Goal: Navigation & Orientation: Find specific page/section

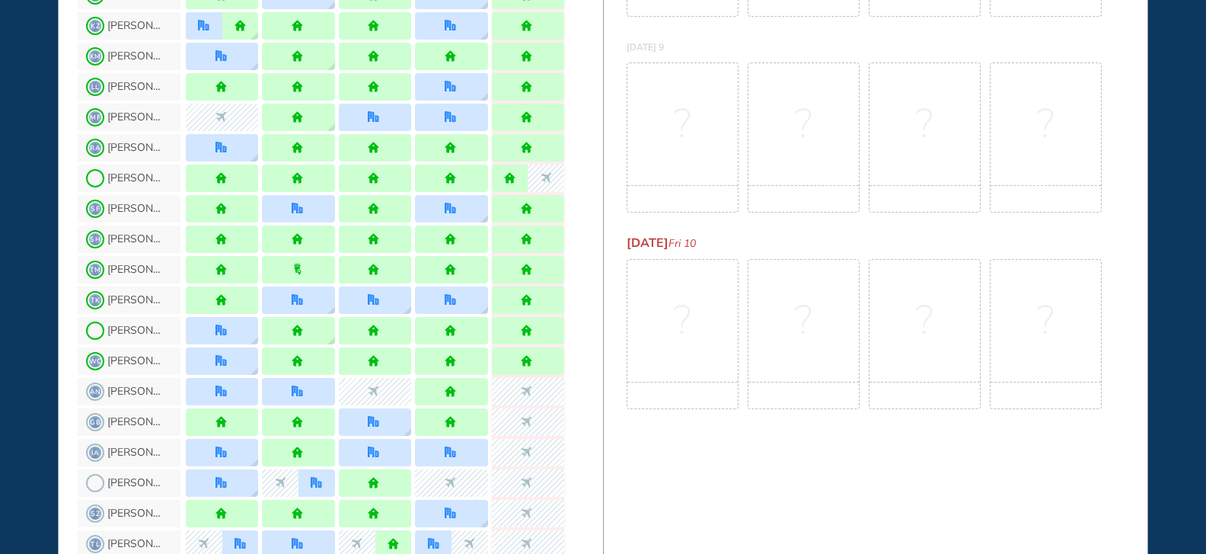
scroll to position [685, 0]
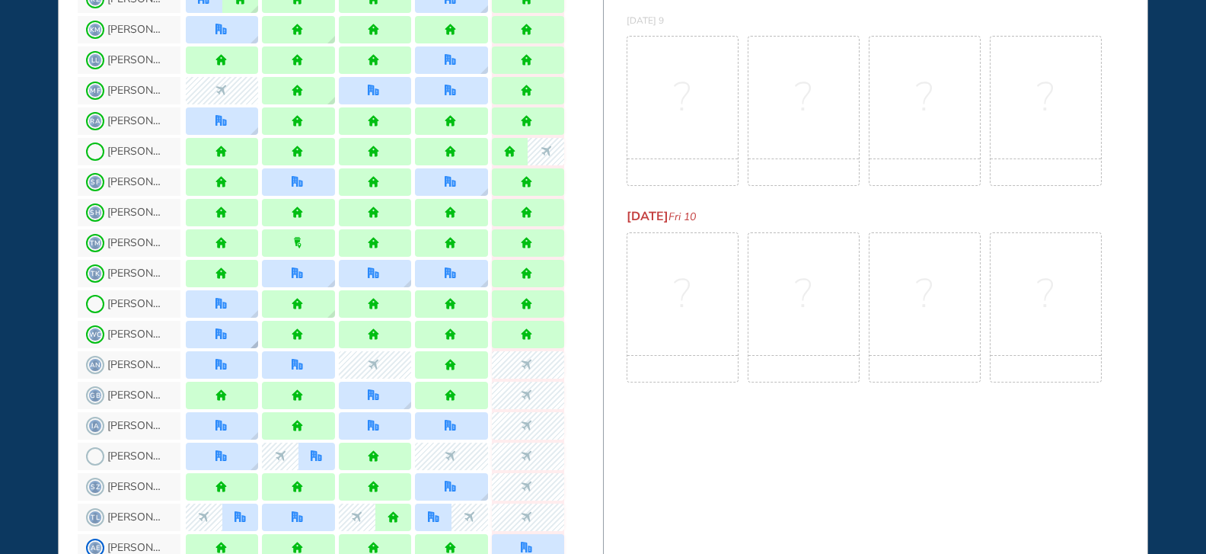
click at [254, 342] on img "location dialog" at bounding box center [255, 344] width 8 height 8
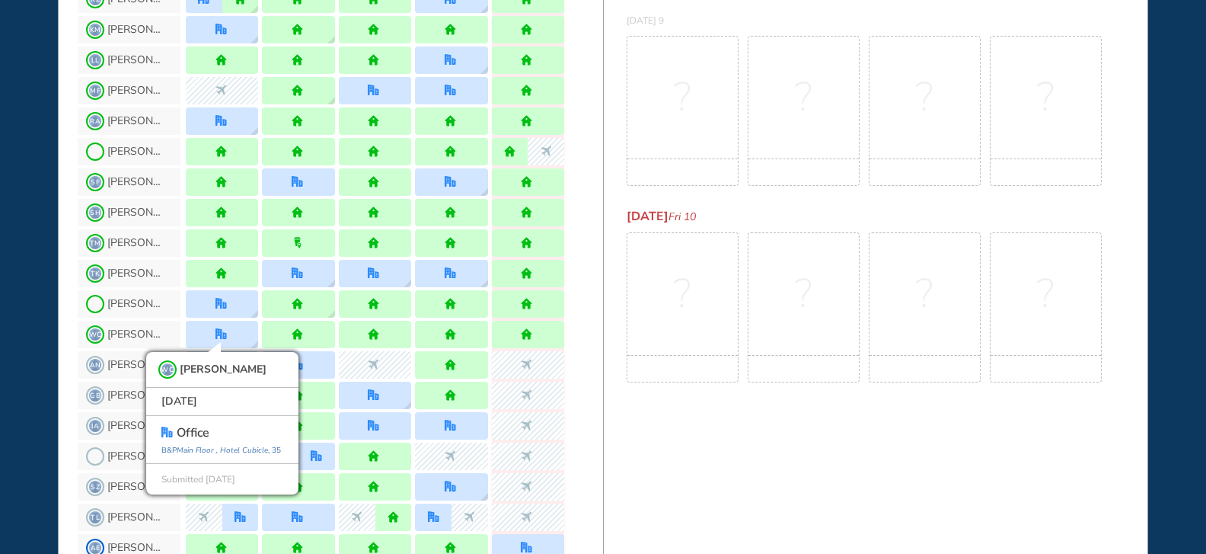
click at [24, 331] on div "WHO'S WHERE WHEN MY WORK INITIATIVES 216 MV New! NOTIFICATIONS All Location Tas…" at bounding box center [603, 277] width 1206 height 554
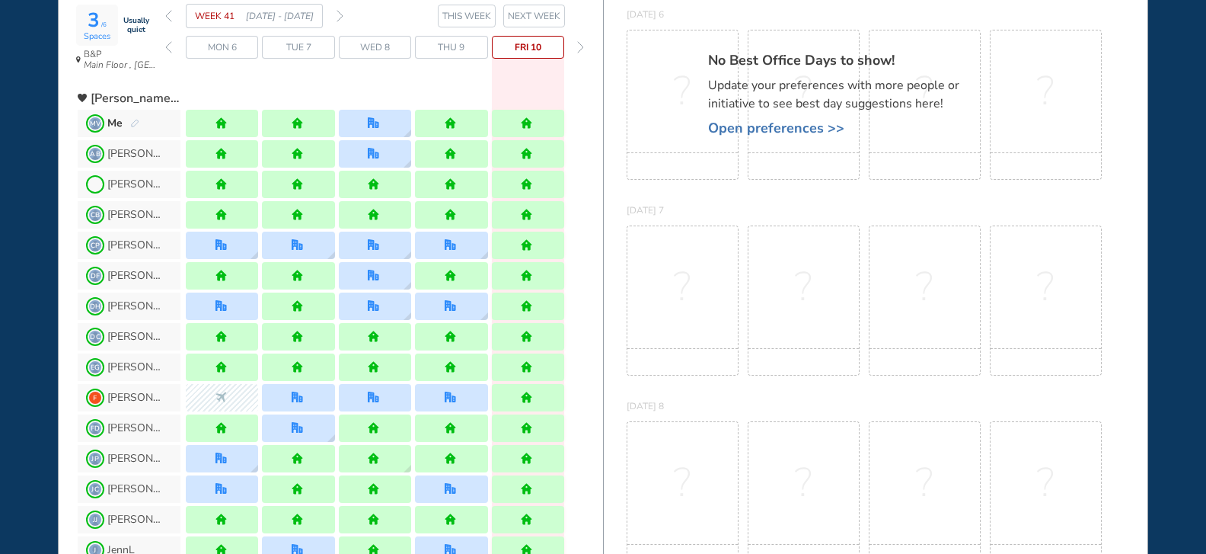
scroll to position [0, 0]
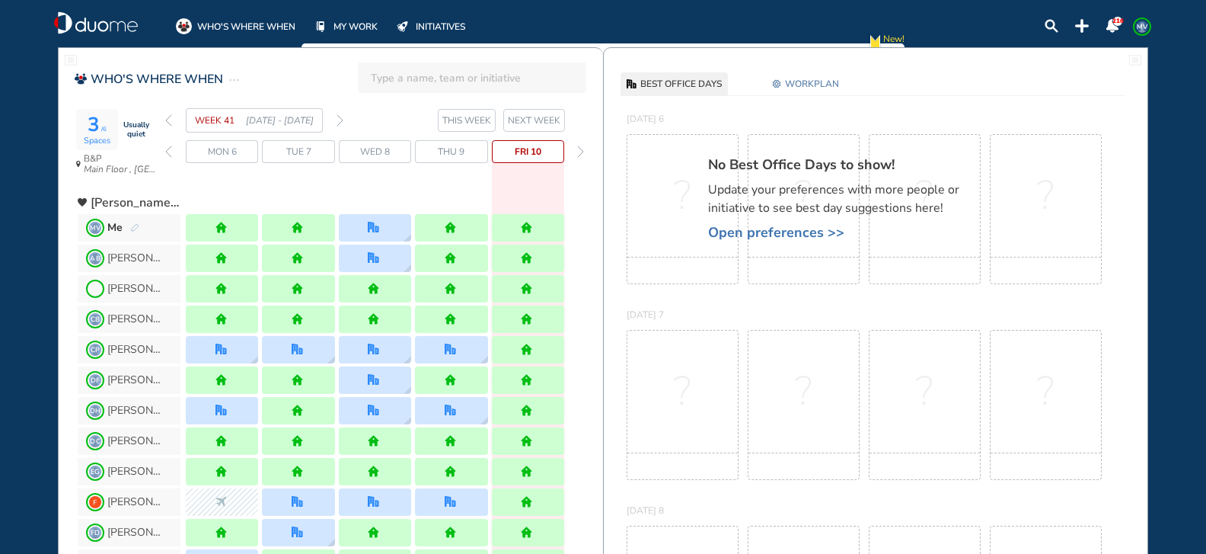
click at [341, 120] on img "forward week" at bounding box center [340, 120] width 7 height 12
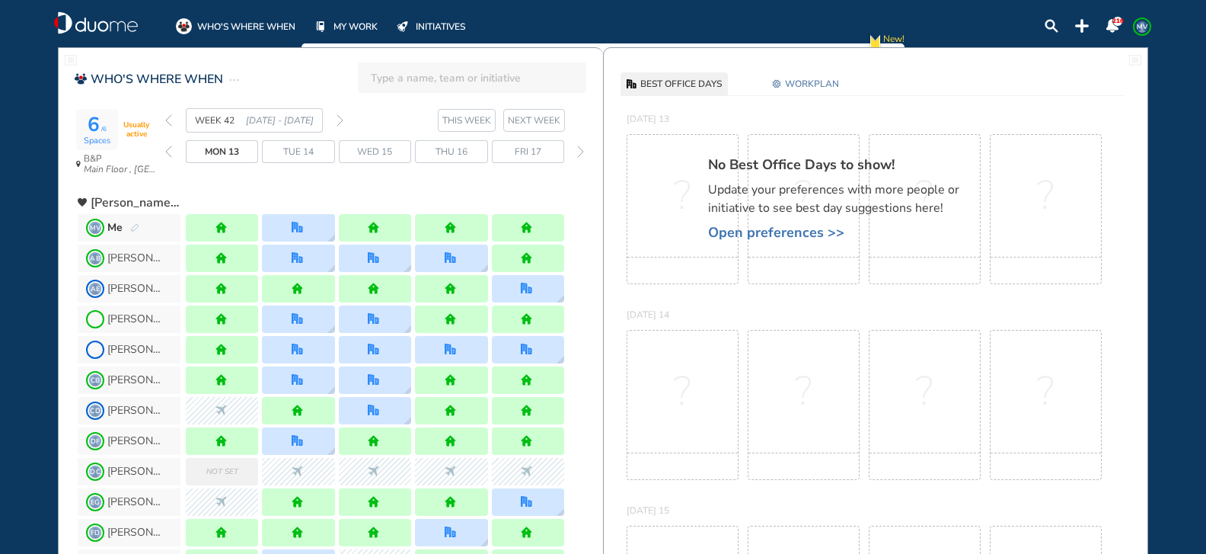
click at [342, 117] on img "forward week" at bounding box center [340, 120] width 7 height 12
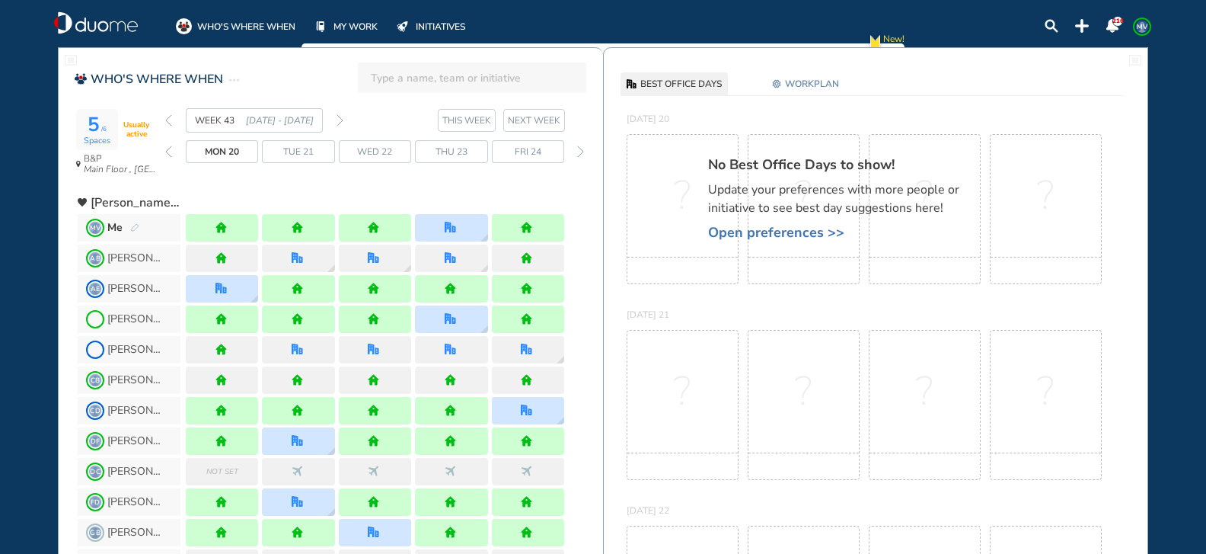
click at [168, 121] on img "back week" at bounding box center [168, 120] width 7 height 12
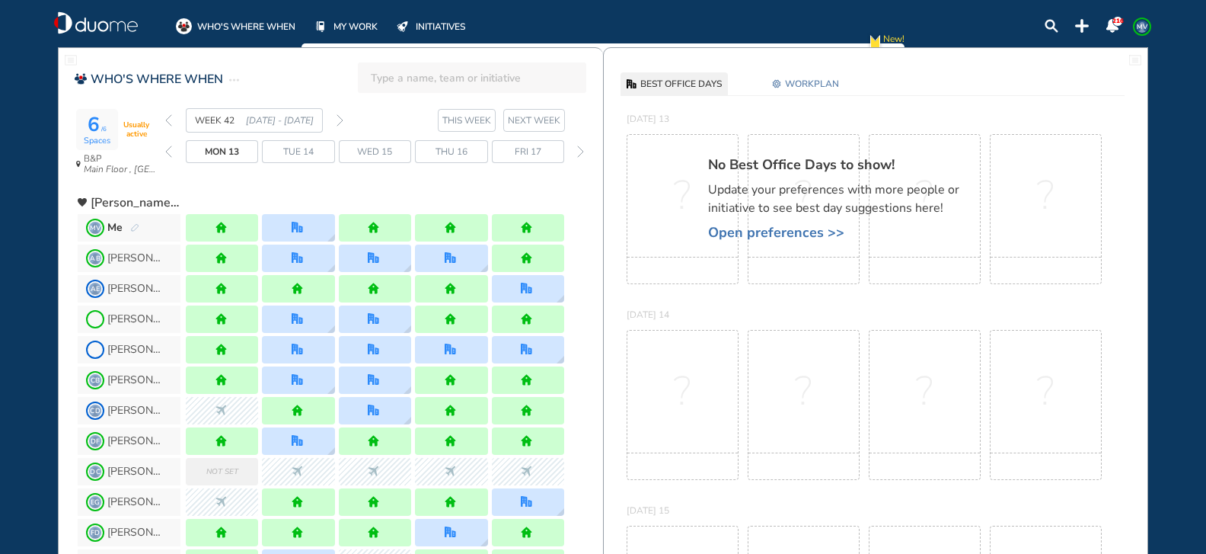
click at [168, 120] on img "back week" at bounding box center [168, 120] width 7 height 12
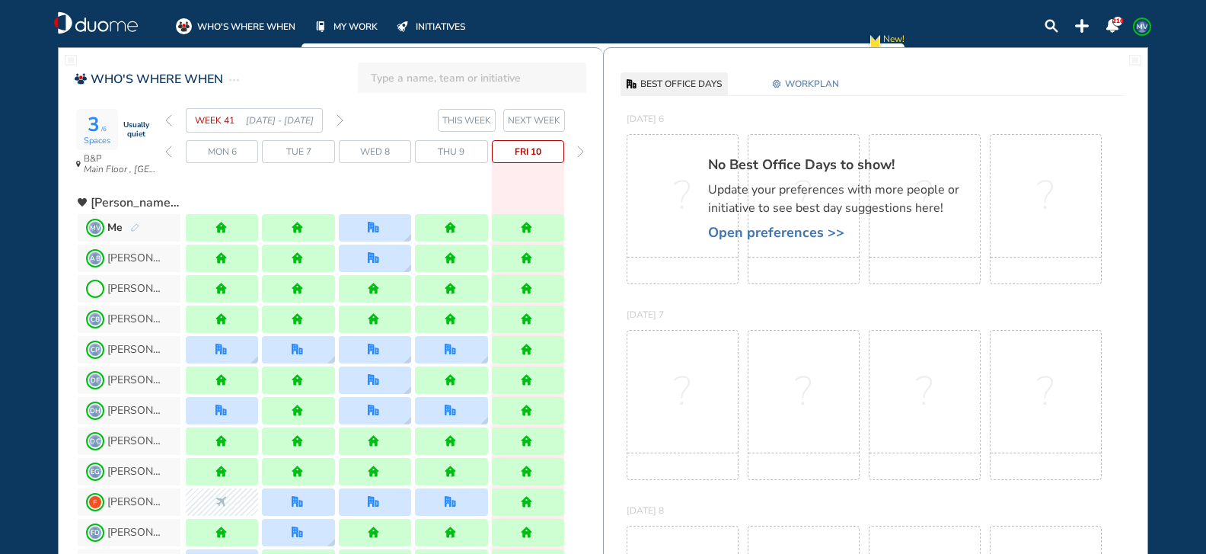
click at [340, 119] on img "forward week" at bounding box center [340, 120] width 7 height 12
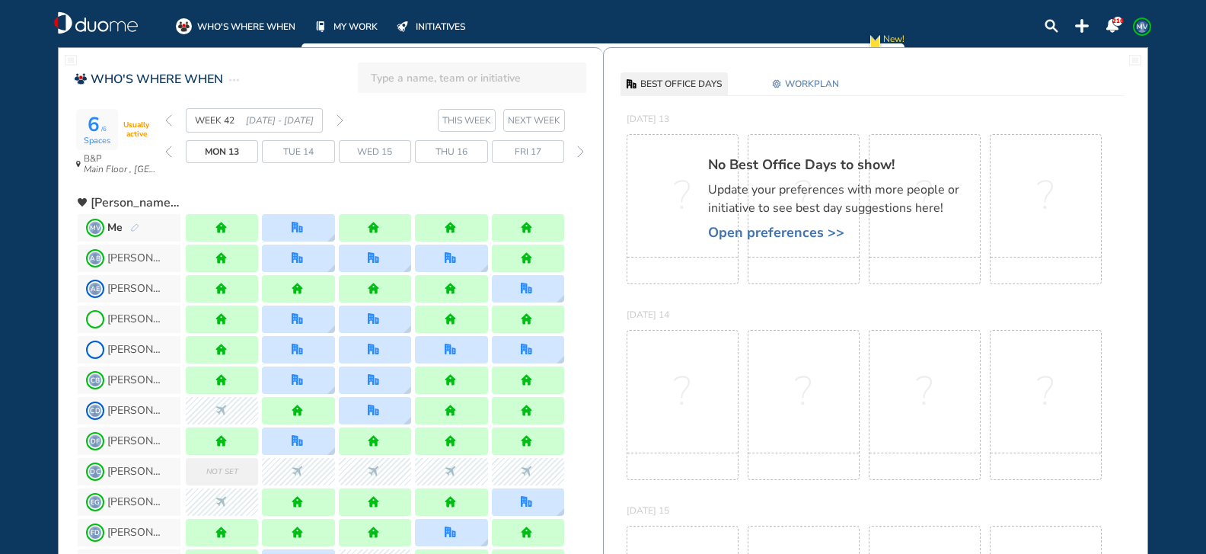
click at [172, 121] on div "WEEK 42 [DATE] - [DATE]" at bounding box center [254, 120] width 178 height 24
click at [170, 121] on img "back week" at bounding box center [168, 120] width 7 height 12
